Goal: Check status

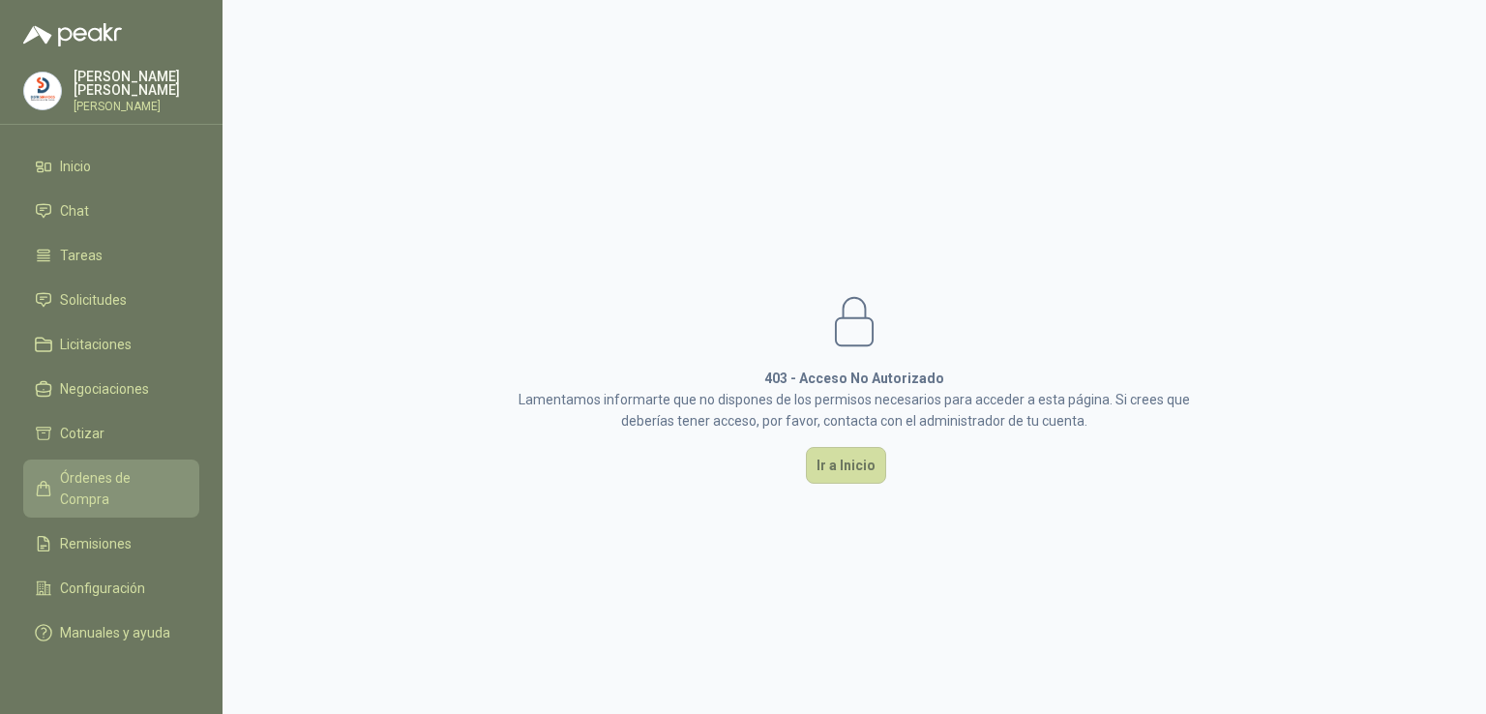
click at [113, 485] on link "Órdenes de Compra" at bounding box center [111, 488] width 176 height 58
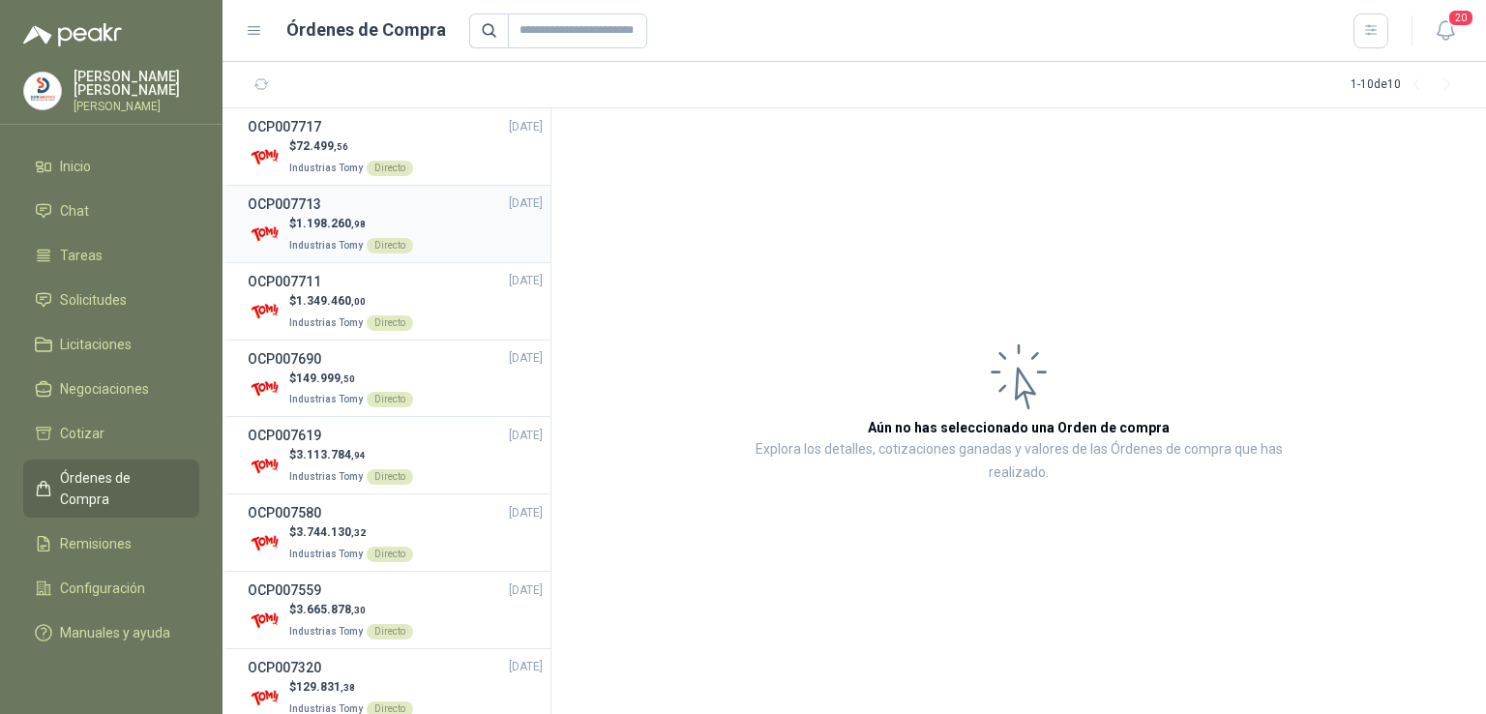
click at [317, 217] on span "1.198.260 ,98" at bounding box center [331, 224] width 70 height 14
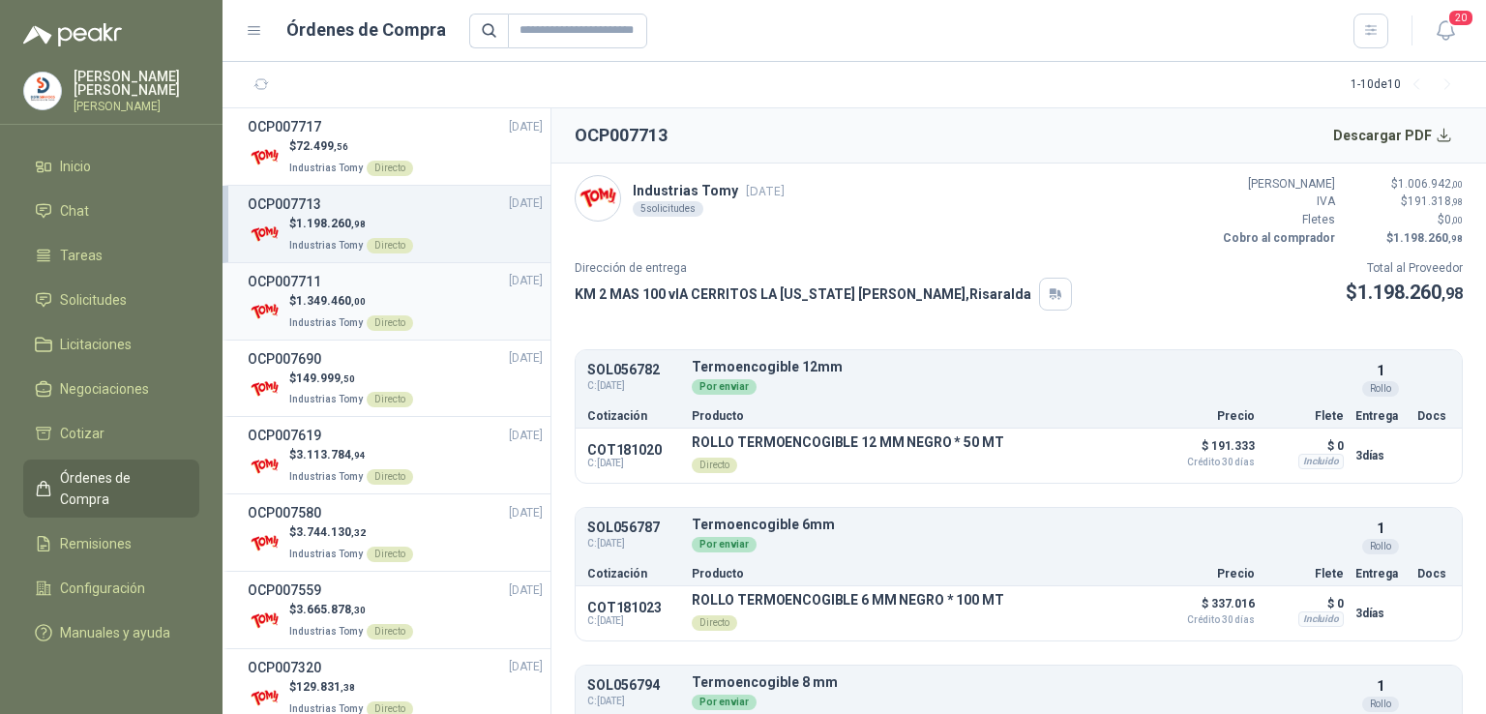
click at [350, 302] on span "1.349.460 ,00" at bounding box center [331, 301] width 70 height 14
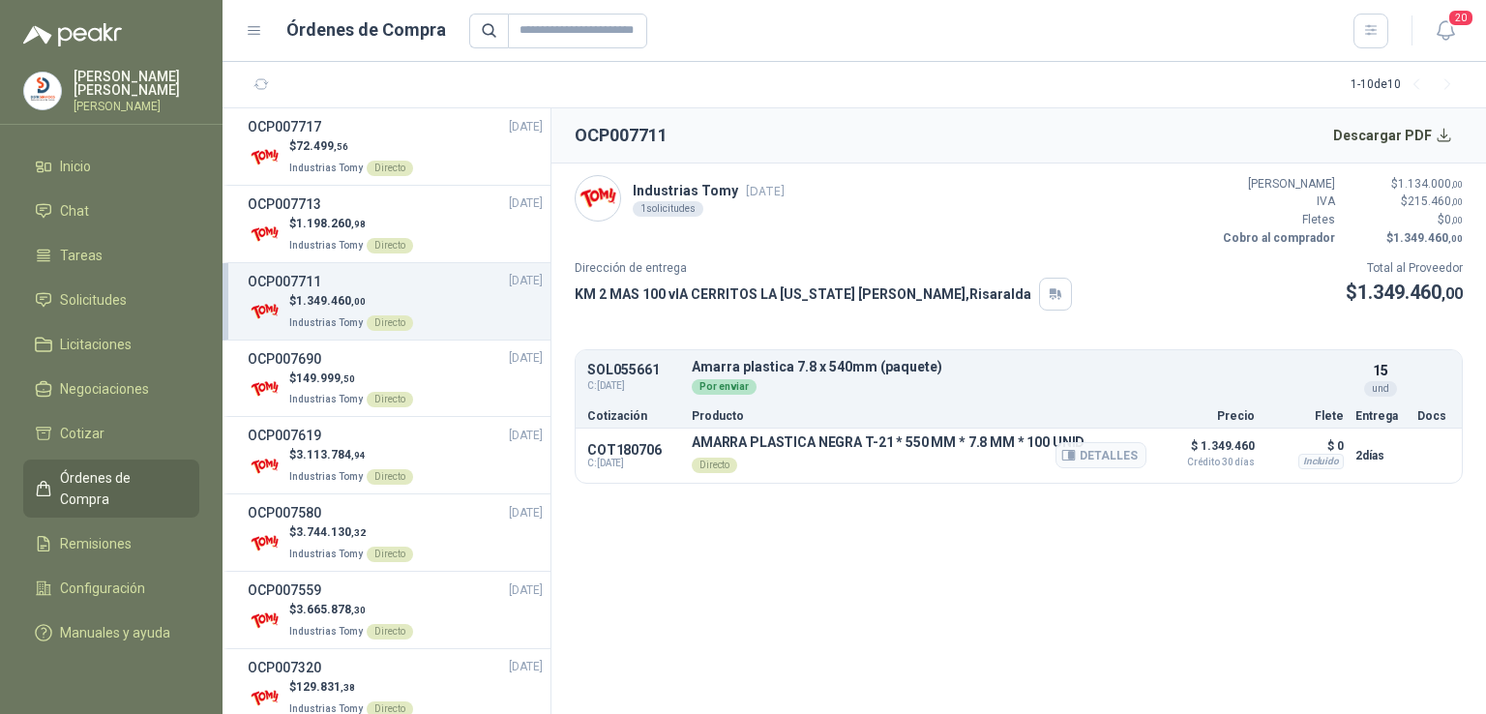
click at [921, 454] on p "Directo" at bounding box center [888, 463] width 393 height 27
click at [1110, 453] on button "Detalles" at bounding box center [1100, 455] width 91 height 26
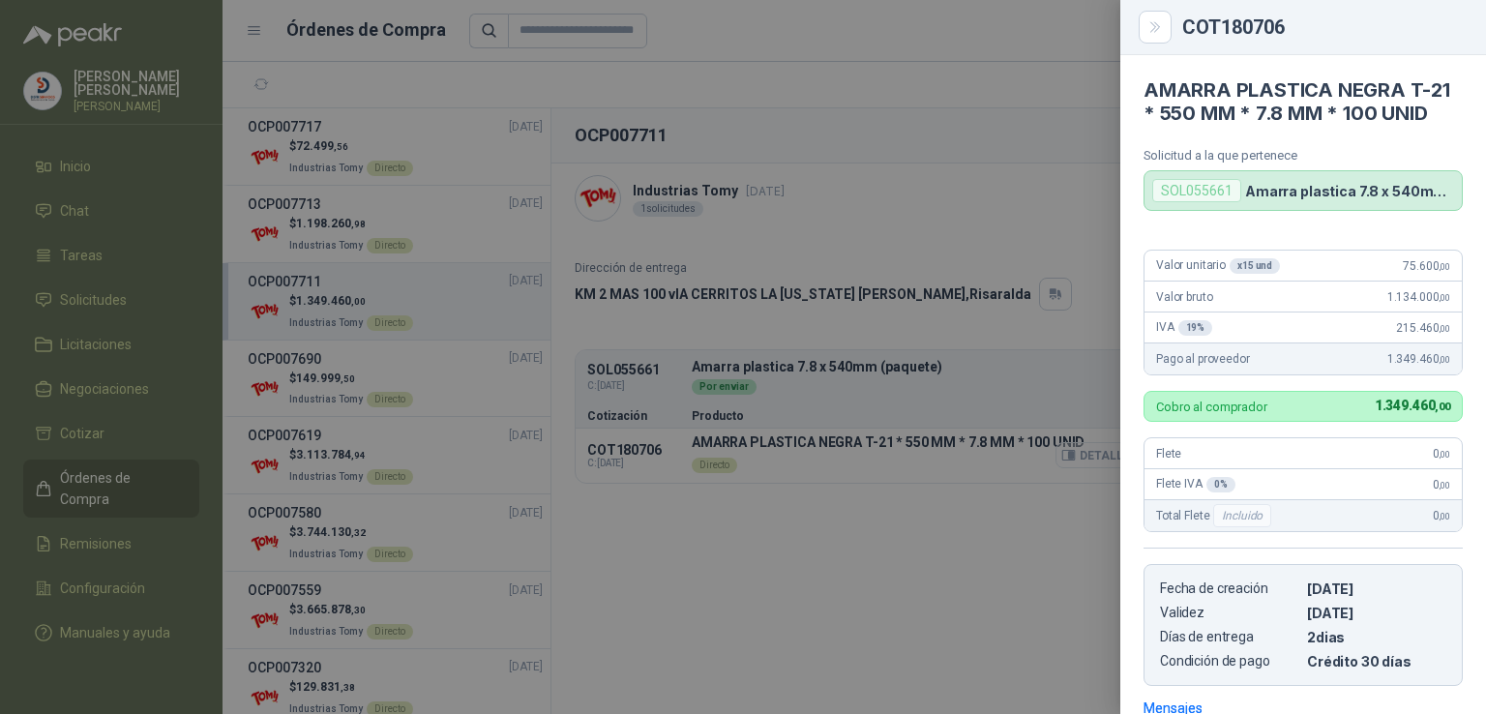
scroll to position [281, 0]
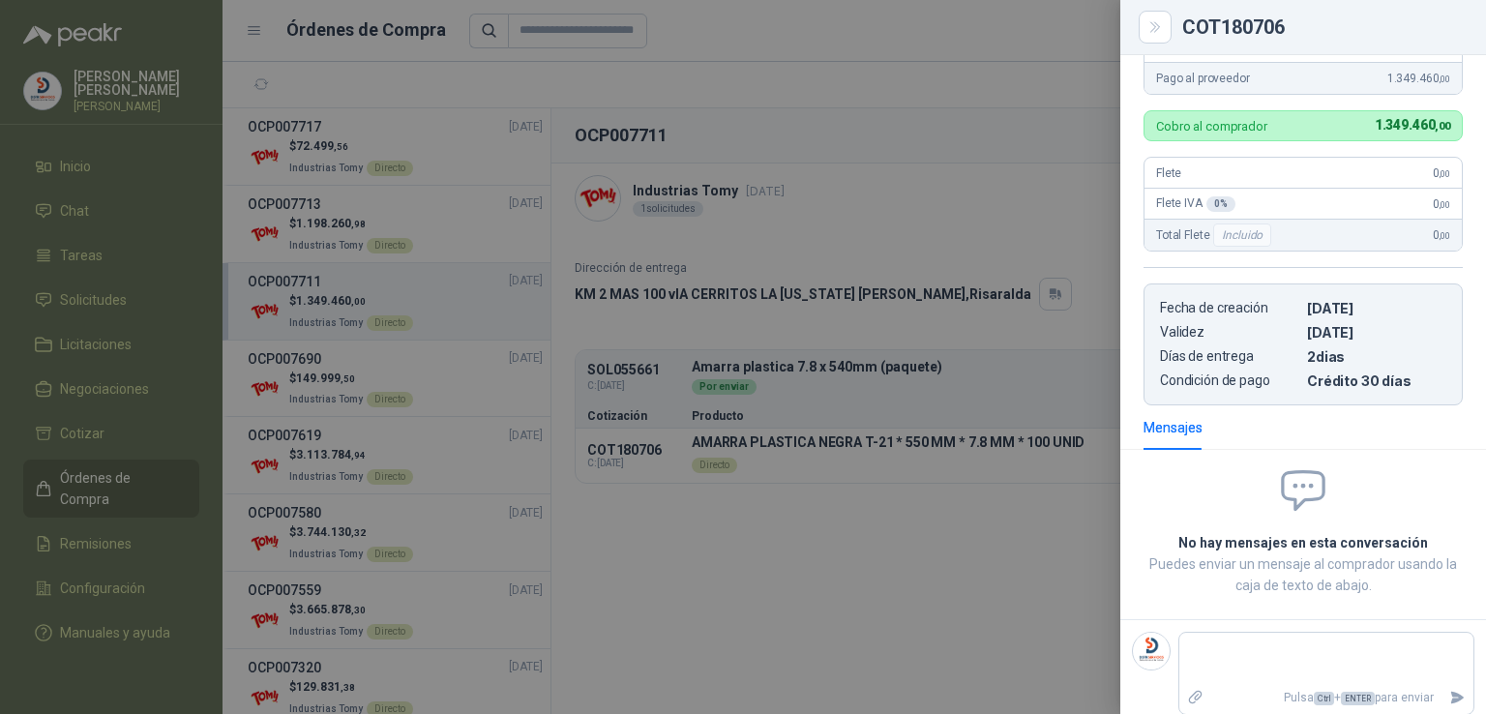
click at [964, 504] on div at bounding box center [743, 357] width 1486 height 714
